Goal: Task Accomplishment & Management: Use online tool/utility

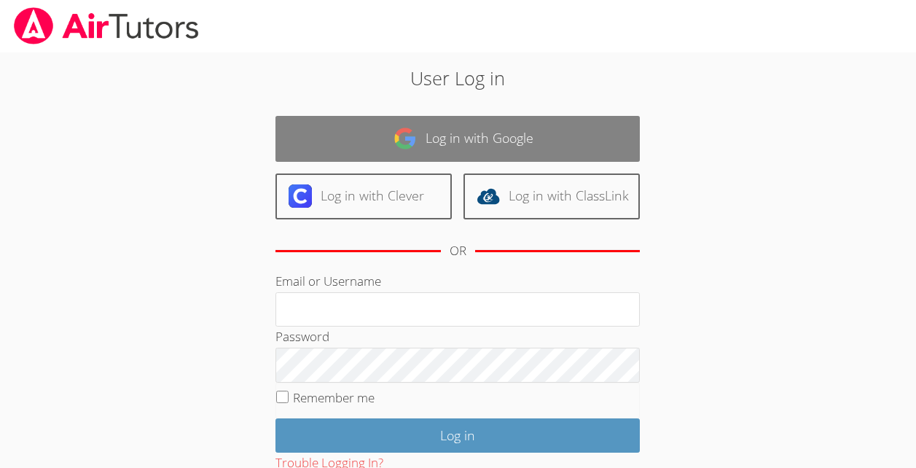
click at [517, 154] on link "Log in with Google" at bounding box center [457, 139] width 364 height 46
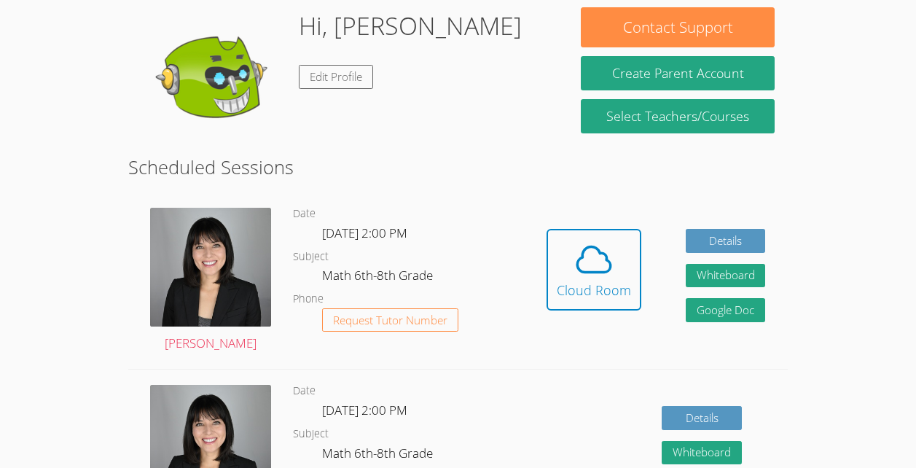
scroll to position [232, 0]
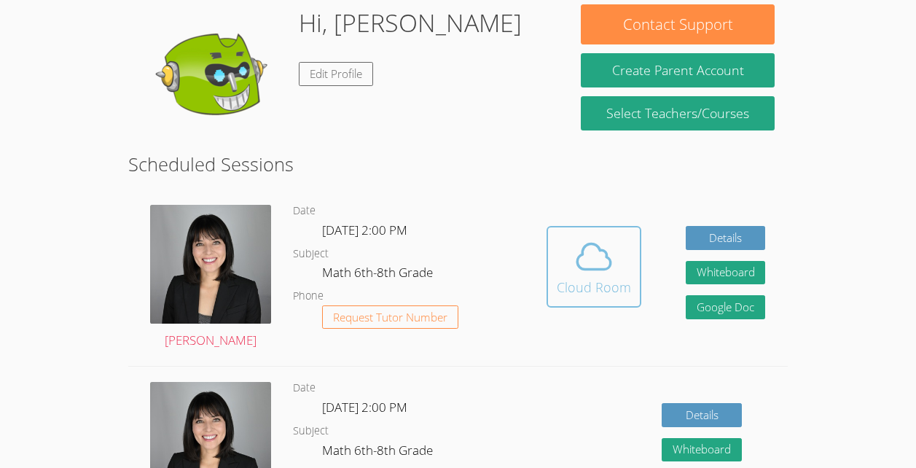
click at [566, 266] on span at bounding box center [594, 256] width 74 height 41
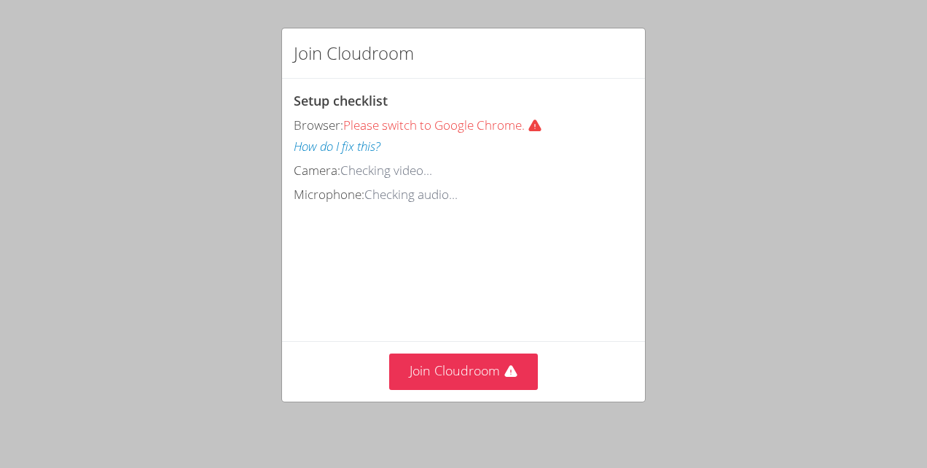
click at [513, 181] on div "Setup checklist Browser: Please switch to Google Chrome. How do I fix this? Cam…" at bounding box center [463, 147] width 339 height 114
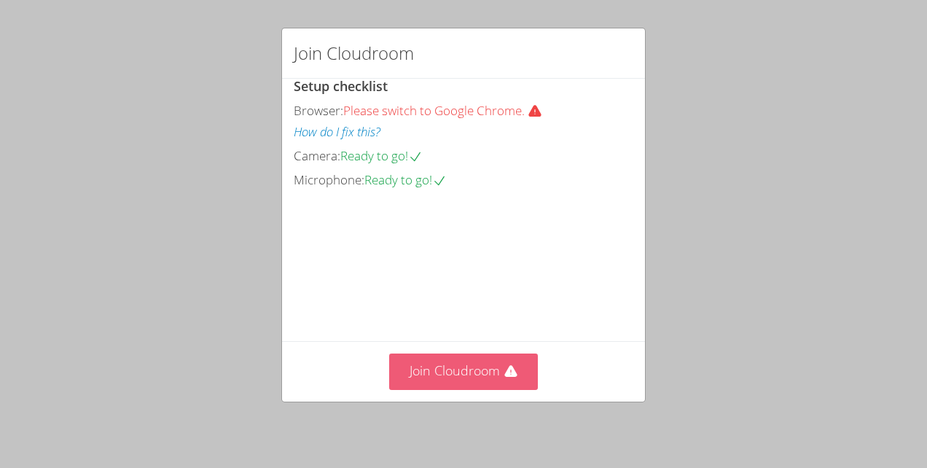
click at [495, 374] on button "Join Cloudroom" at bounding box center [463, 371] width 149 height 36
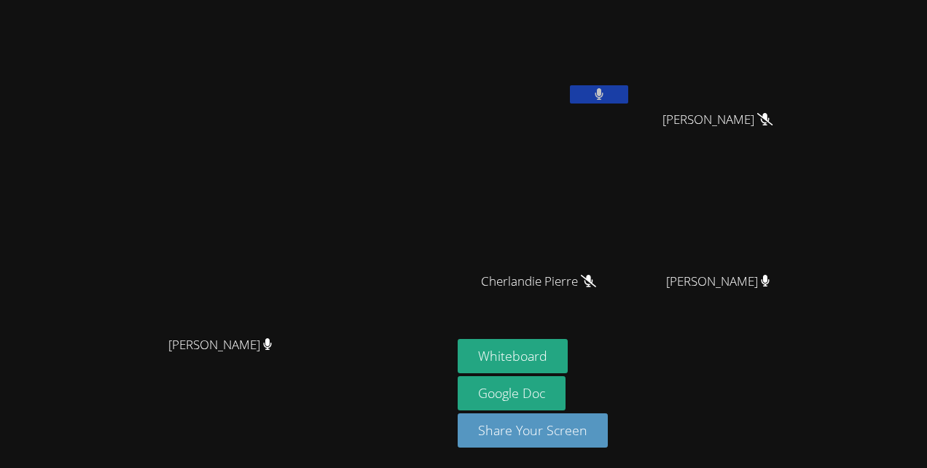
click at [605, 89] on button at bounding box center [599, 94] width 58 height 18
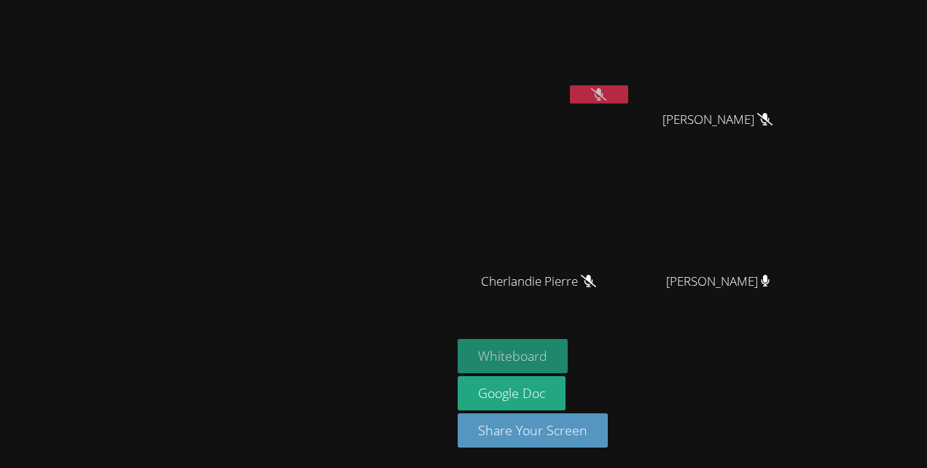
click at [568, 354] on button "Whiteboard" at bounding box center [513, 356] width 110 height 34
click at [628, 90] on button at bounding box center [599, 94] width 58 height 18
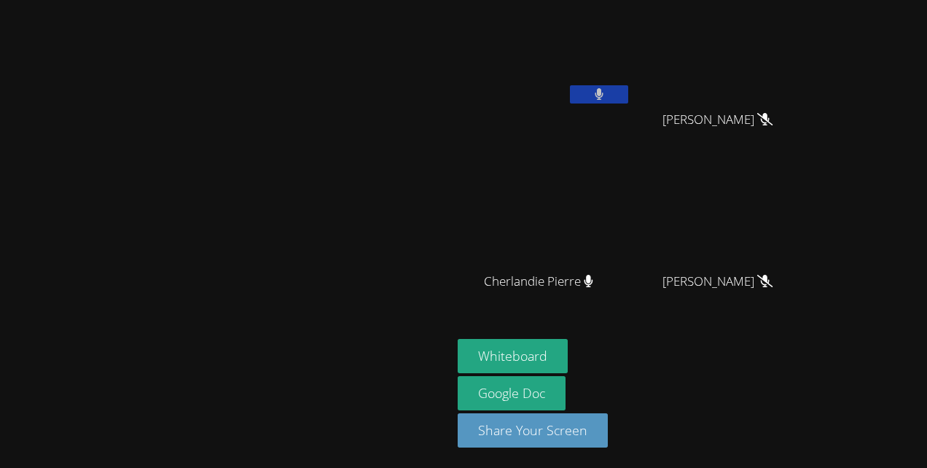
click at [631, 111] on div "Christian Vixama" at bounding box center [544, 84] width 173 height 156
click at [628, 95] on button at bounding box center [599, 94] width 58 height 18
click at [628, 89] on button at bounding box center [599, 94] width 58 height 18
click at [628, 93] on button at bounding box center [599, 94] width 58 height 18
click at [628, 85] on button at bounding box center [599, 94] width 58 height 18
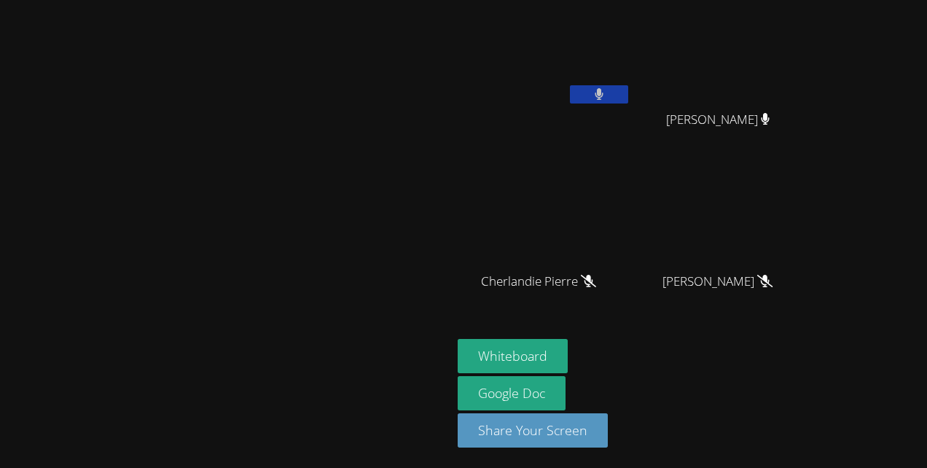
click at [628, 89] on button at bounding box center [599, 94] width 58 height 18
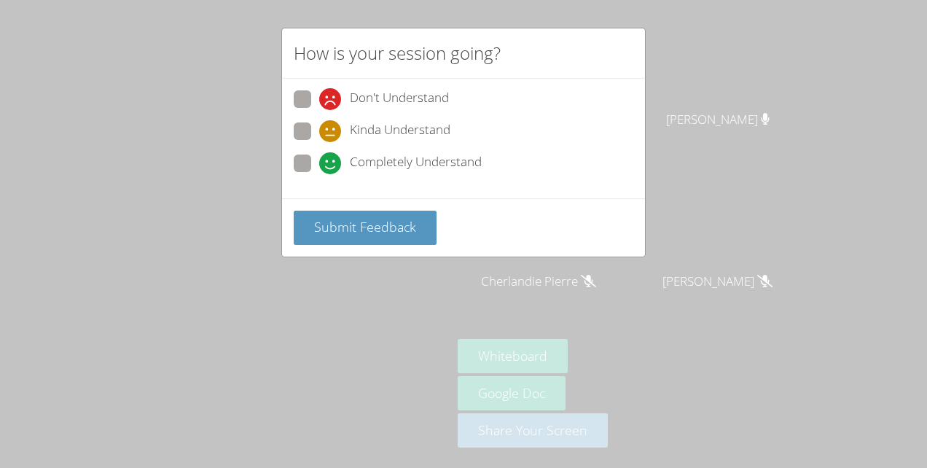
click at [331, 173] on icon at bounding box center [330, 163] width 22 height 22
click at [331, 167] on input "Completely Understand" at bounding box center [325, 160] width 12 height 12
radio input "true"
click at [344, 222] on span "Submit Feedback" at bounding box center [365, 226] width 102 height 17
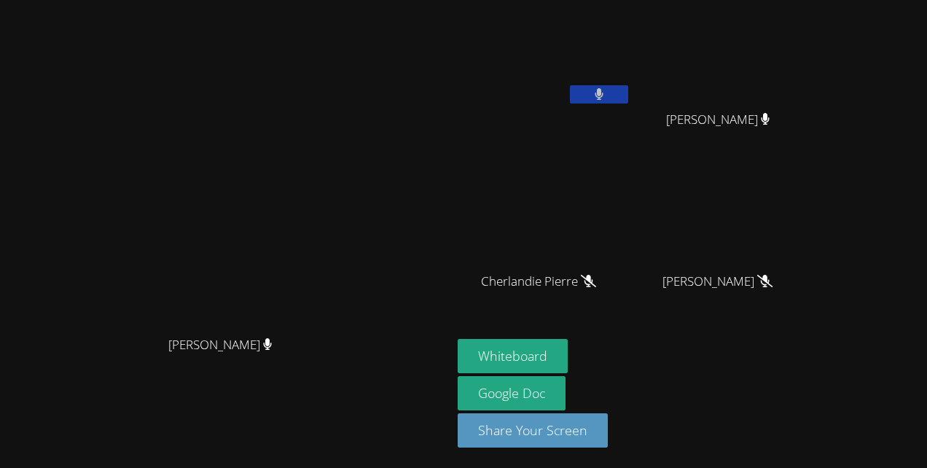
click at [624, 86] on video at bounding box center [544, 55] width 173 height 98
click at [594, 79] on video at bounding box center [544, 55] width 173 height 98
click at [605, 94] on button at bounding box center [599, 94] width 58 height 18
click at [628, 85] on button at bounding box center [599, 94] width 58 height 18
click at [546, 345] on button "Whiteboard" at bounding box center [513, 356] width 110 height 34
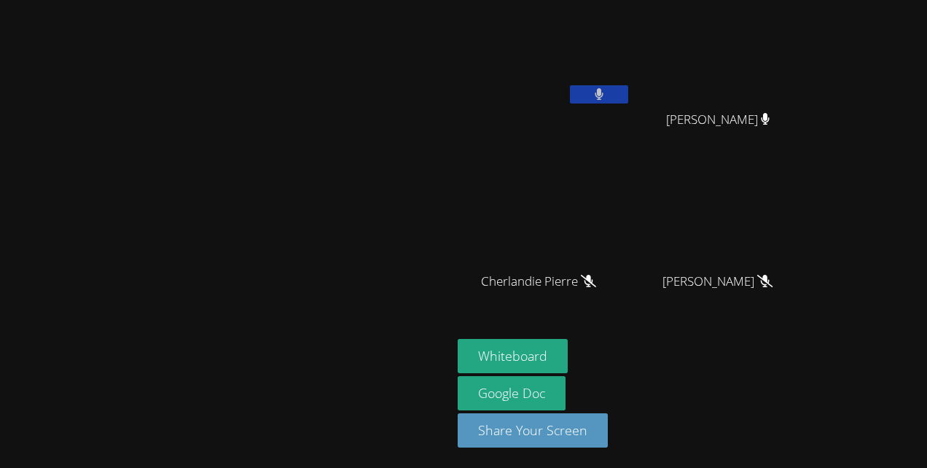
click at [631, 77] on video at bounding box center [544, 55] width 173 height 98
click at [604, 98] on icon at bounding box center [598, 94] width 9 height 12
click at [628, 86] on button at bounding box center [599, 94] width 58 height 18
